Goal: Task Accomplishment & Management: Complete application form

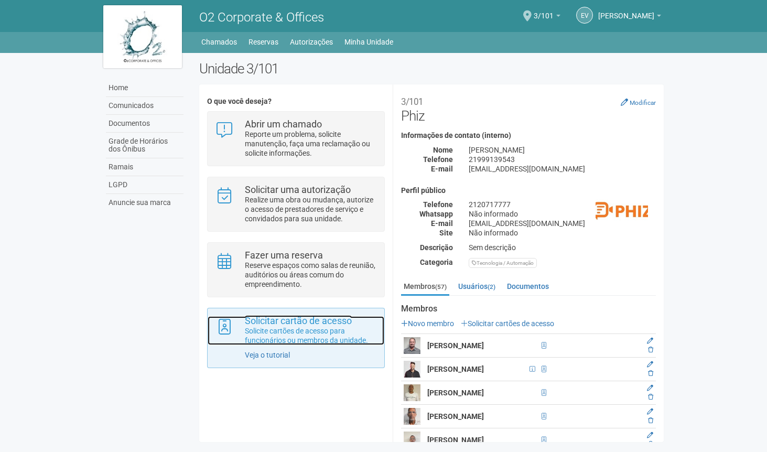
click at [327, 339] on p "Solicite cartões de acesso para funcionários ou membros da unidade." at bounding box center [311, 335] width 132 height 19
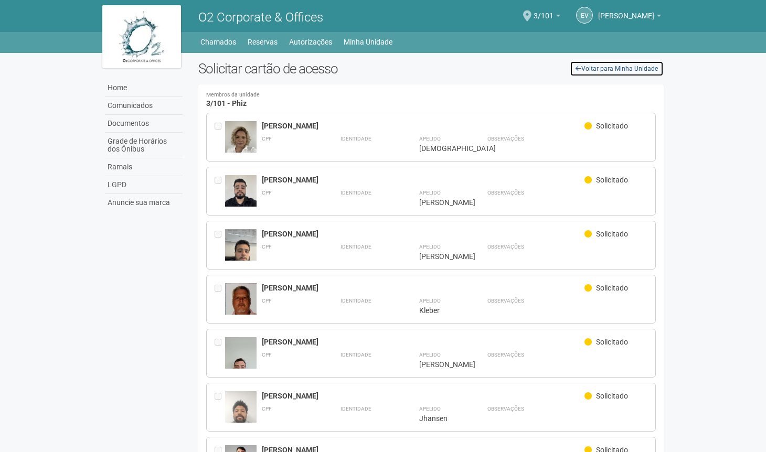
click at [595, 69] on link "Voltar para Minha Unidade" at bounding box center [617, 69] width 94 height 16
click at [133, 91] on link "Home" at bounding box center [144, 88] width 78 height 18
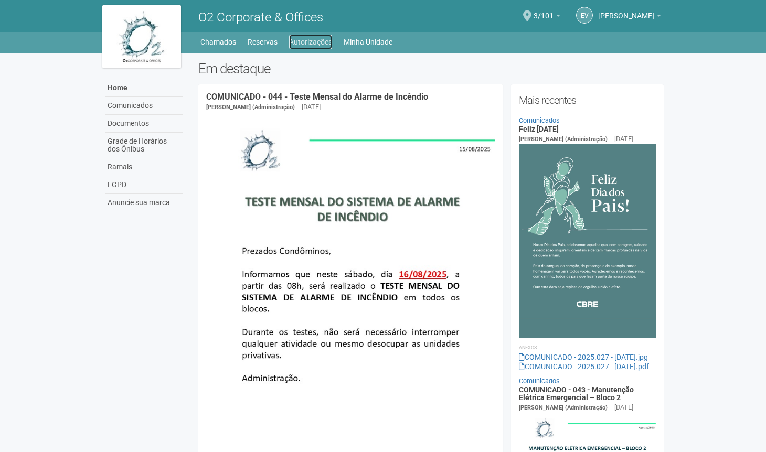
click at [316, 46] on link "Autorizações" at bounding box center [310, 42] width 43 height 15
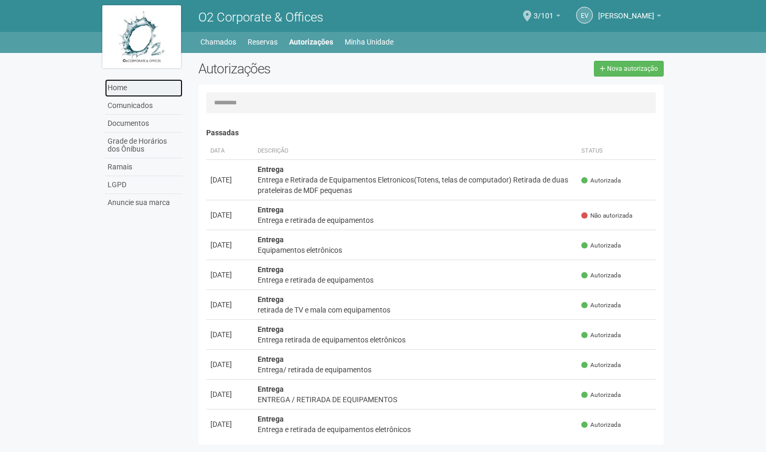
click at [142, 88] on link "Home" at bounding box center [144, 88] width 78 height 18
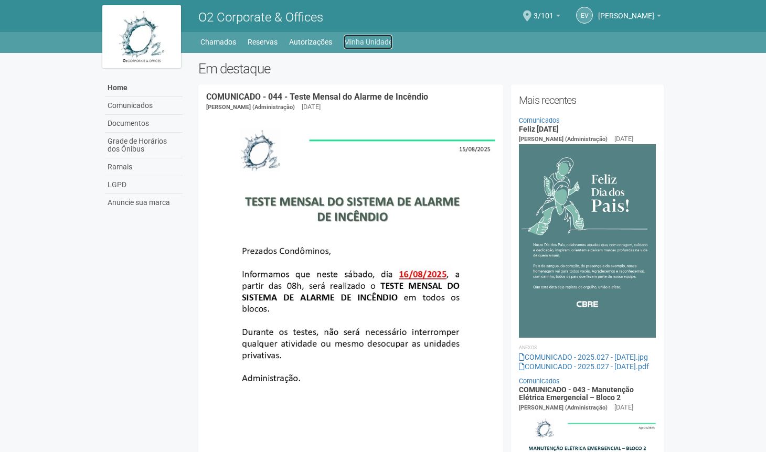
click at [359, 42] on link "Minha Unidade" at bounding box center [368, 42] width 49 height 15
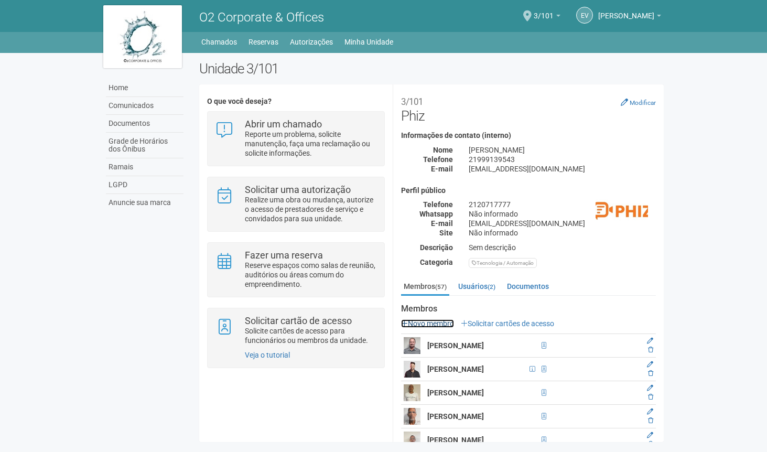
click at [437, 320] on link "Novo membro" at bounding box center [427, 323] width 53 height 8
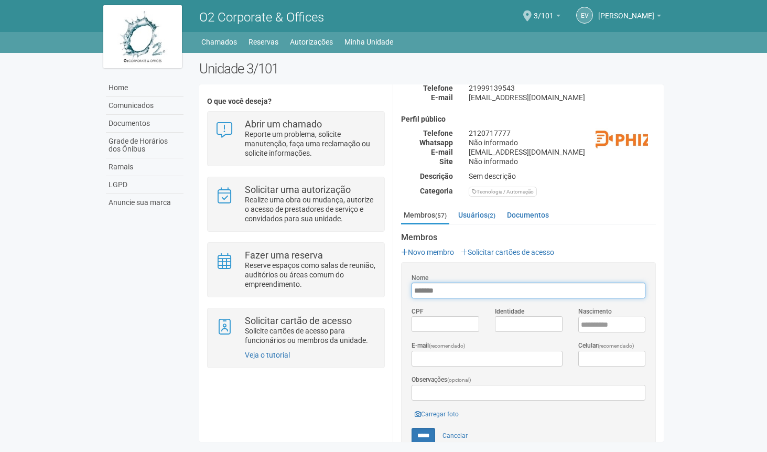
scroll to position [112, 0]
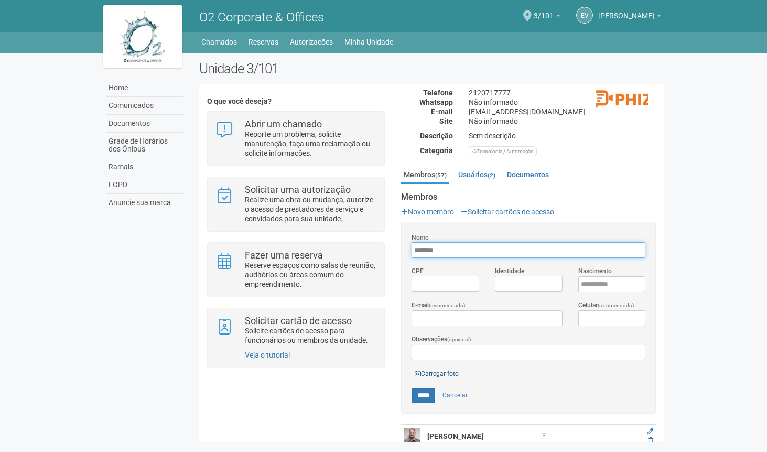
type input "*******"
click at [435, 371] on link "Carregar foto" at bounding box center [437, 374] width 50 height 12
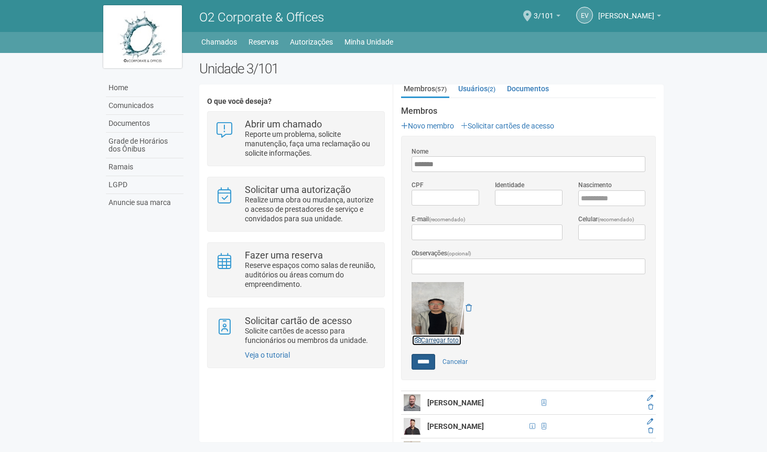
scroll to position [191, 0]
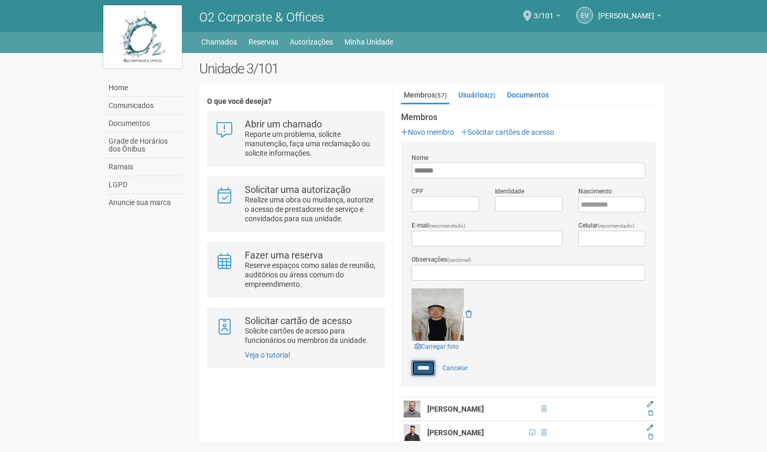
click at [425, 365] on input "*****" at bounding box center [424, 368] width 24 height 16
type input "*****"
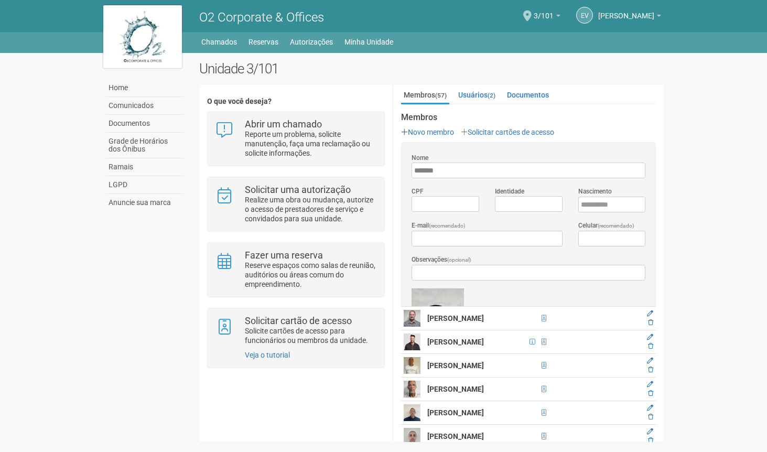
scroll to position [0, 0]
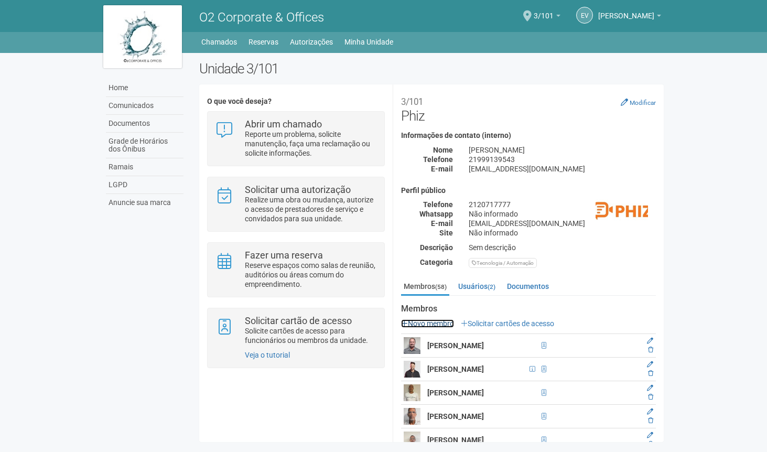
click at [443, 324] on link "Novo membro" at bounding box center [427, 323] width 53 height 8
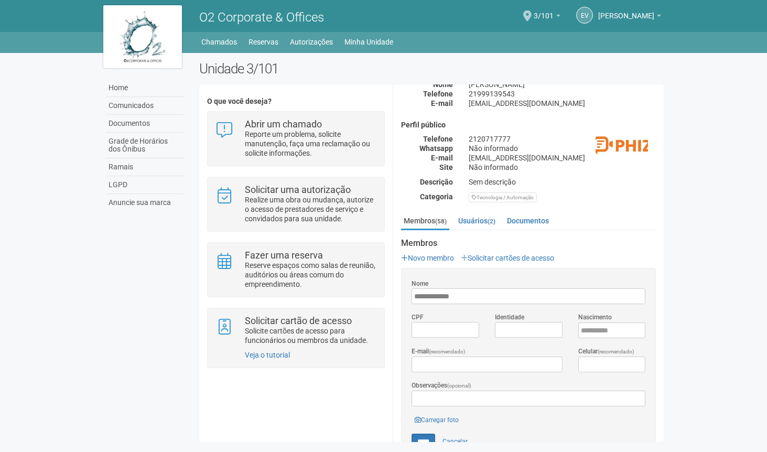
scroll to position [70, 0]
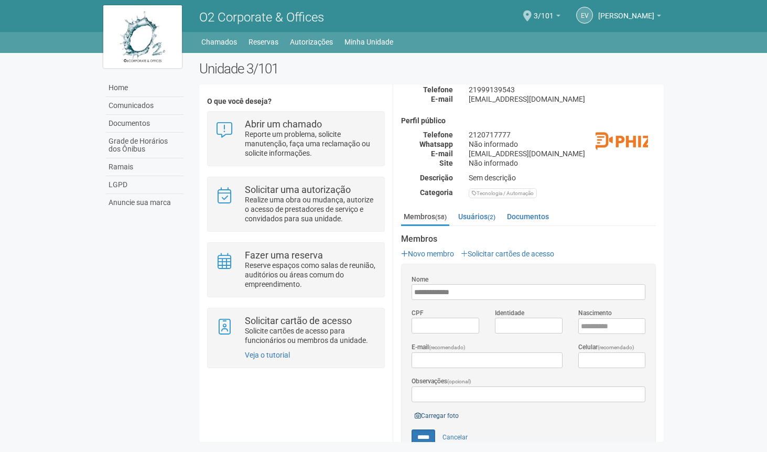
type input "**********"
click at [433, 414] on link "Carregar foto" at bounding box center [437, 416] width 50 height 12
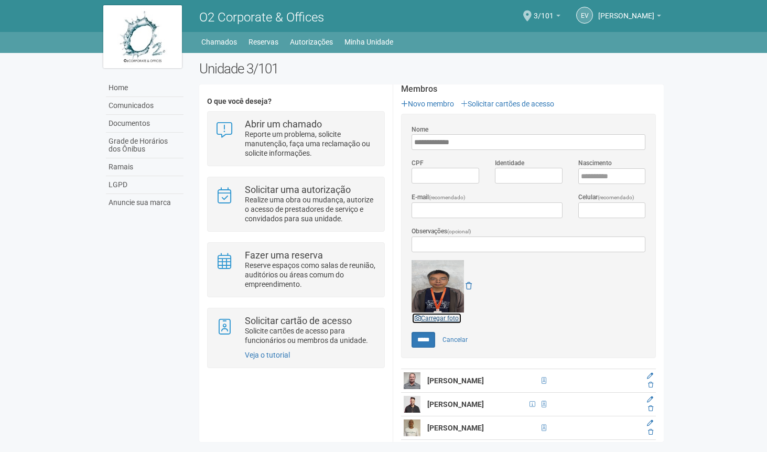
scroll to position [212, 0]
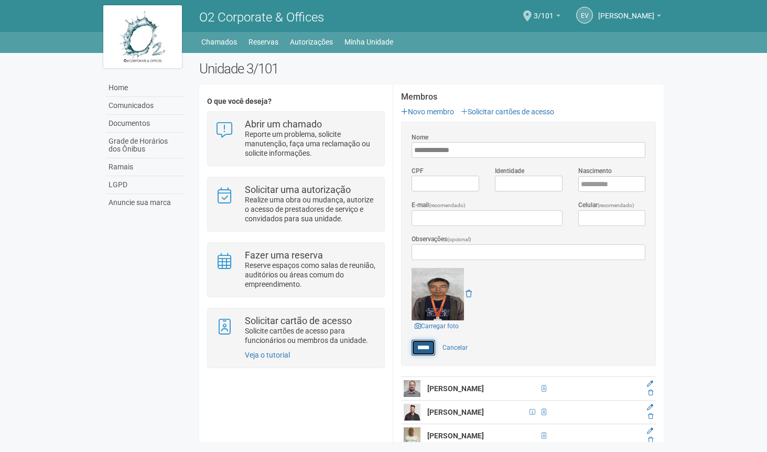
click at [418, 344] on input "*****" at bounding box center [424, 348] width 24 height 16
type input "*****"
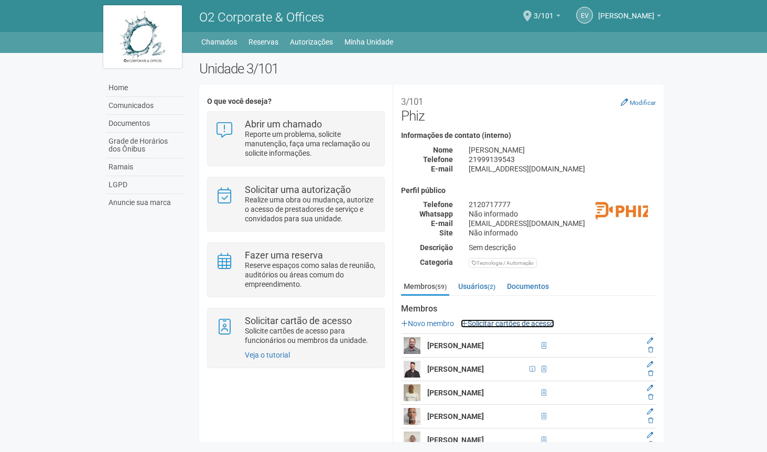
click at [504, 323] on link "Solicitar cartões de acesso" at bounding box center [507, 323] width 93 height 8
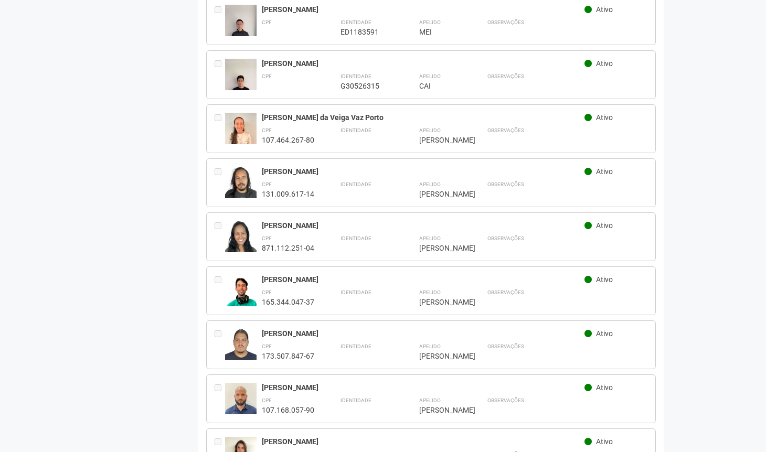
scroll to position [2965, 0]
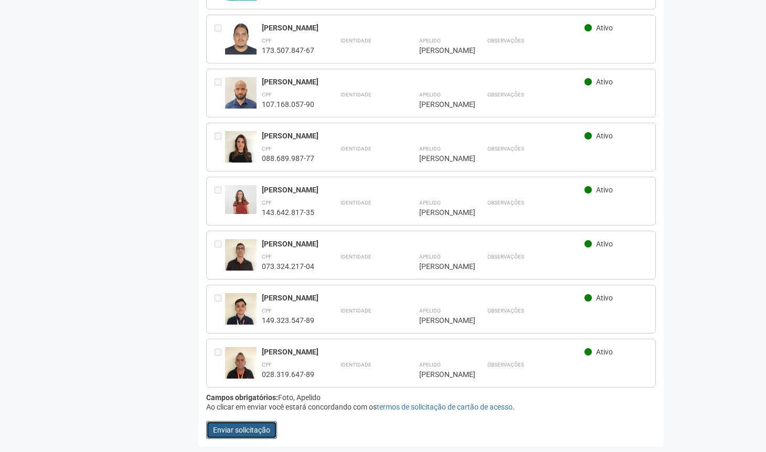
click at [244, 433] on button "Enviar solicitação" at bounding box center [241, 430] width 71 height 18
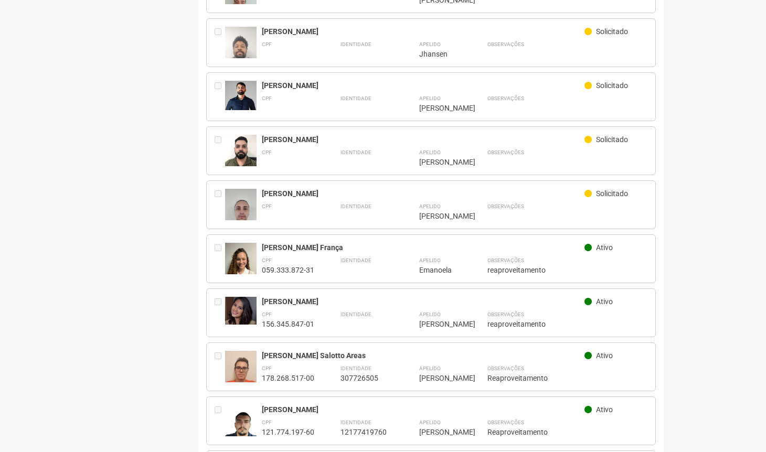
scroll to position [0, 0]
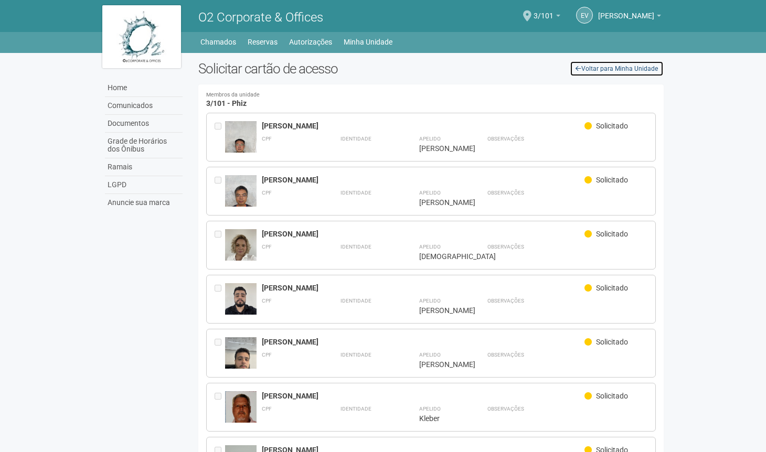
click at [637, 69] on link "Voltar para Minha Unidade" at bounding box center [617, 69] width 94 height 16
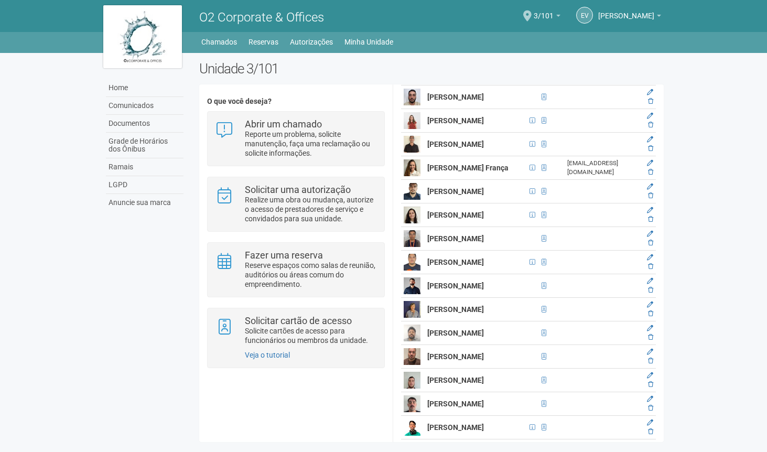
scroll to position [633, 0]
click at [649, 222] on icon at bounding box center [650, 219] width 5 height 6
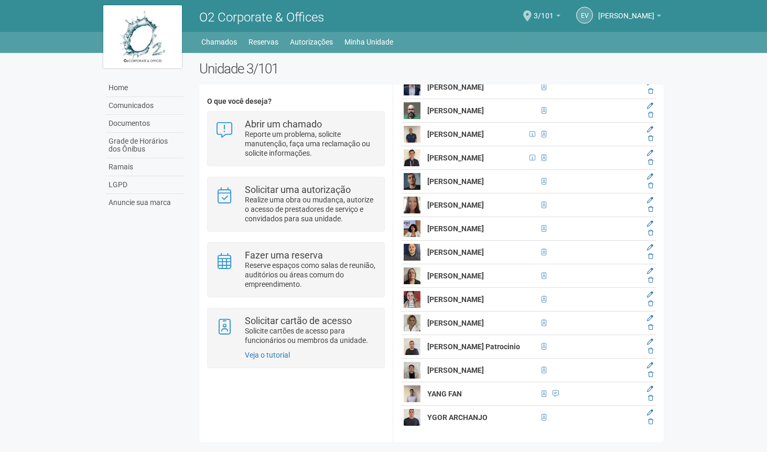
scroll to position [1310, 0]
click at [649, 283] on icon at bounding box center [650, 280] width 5 height 6
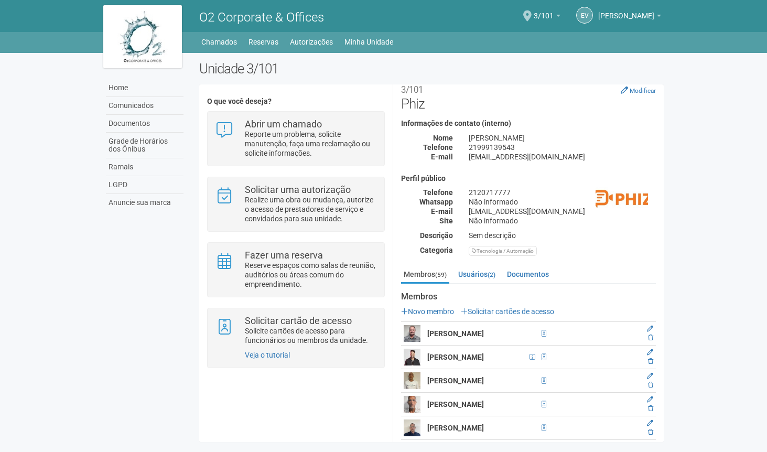
scroll to position [0, 0]
